Goal: Book appointment/travel/reservation

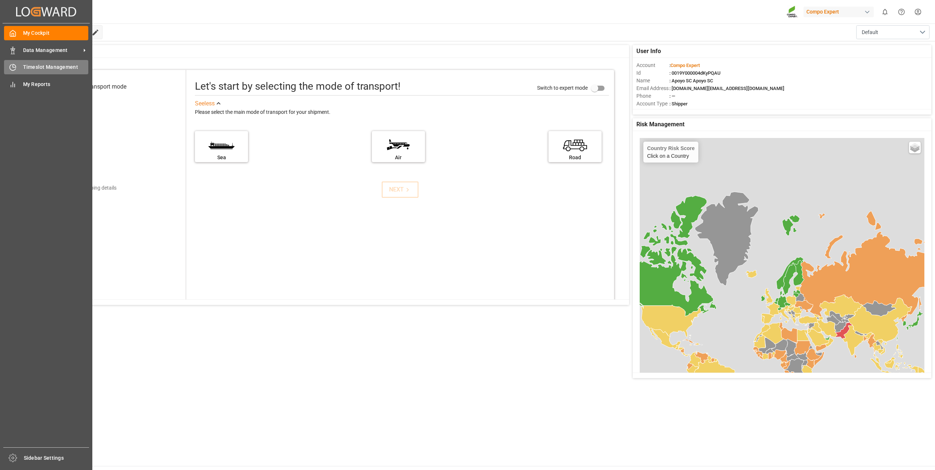
click at [27, 69] on span "Timeslot Management" at bounding box center [56, 67] width 66 height 8
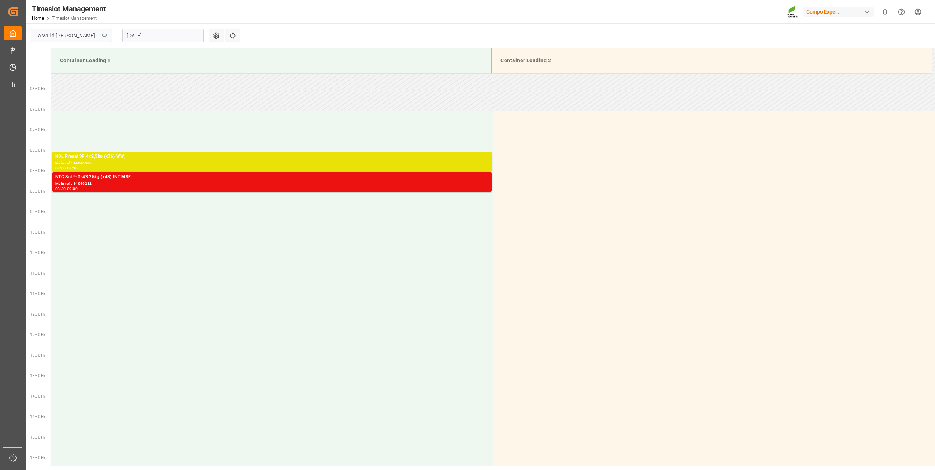
scroll to position [250, 0]
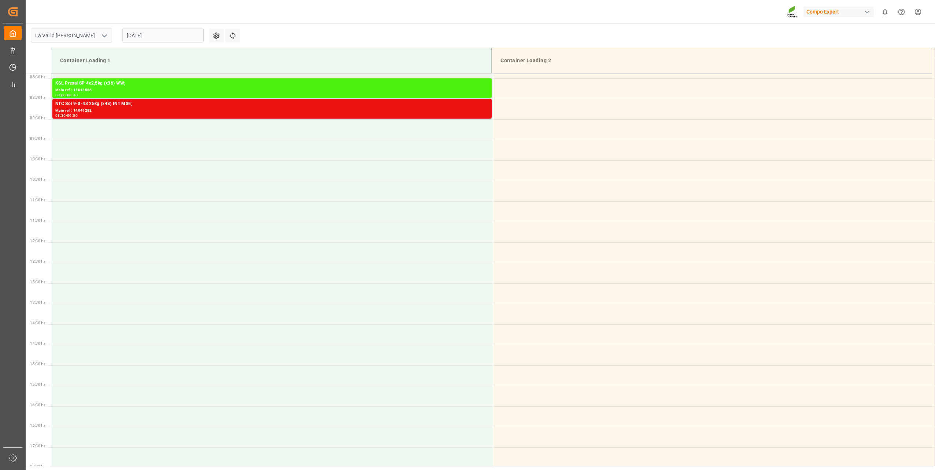
scroll to position [323, 0]
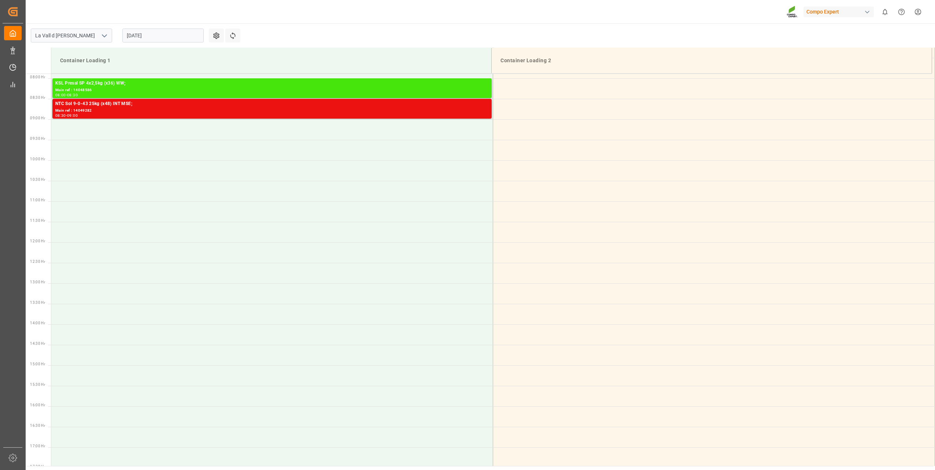
click at [107, 80] on div "KSL Presal SP 4x2,5kg (x36) WW;" at bounding box center [271, 83] width 433 height 7
